Goal: Navigation & Orientation: Find specific page/section

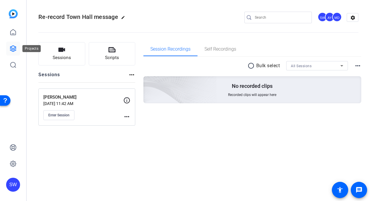
click at [10, 48] on icon at bounding box center [13, 48] width 7 height 7
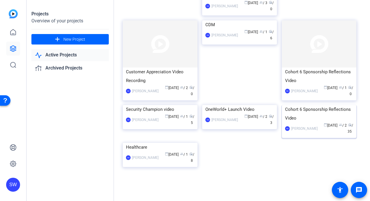
scroll to position [116, 0]
click at [321, 135] on div "calendar_today [DATE] group / 2 radio / 35" at bounding box center [337, 128] width 33 height 12
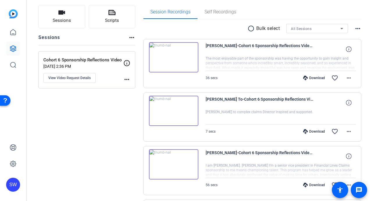
scroll to position [58, 0]
